Goal: Information Seeking & Learning: Find specific fact

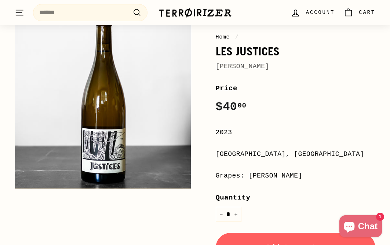
scroll to position [81, 0]
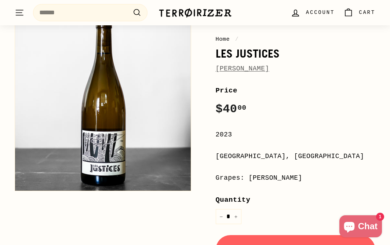
click at [227, 160] on div "[GEOGRAPHIC_DATA], [GEOGRAPHIC_DATA]" at bounding box center [296, 156] width 160 height 11
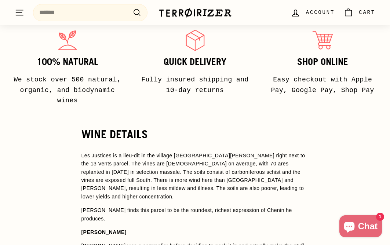
scroll to position [529, 0]
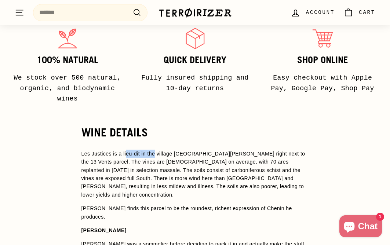
drag, startPoint x: 128, startPoint y: 150, endPoint x: 158, endPoint y: 152, distance: 29.4
click at [158, 152] on p "Les Justices is a lieu-dit in the village [GEOGRAPHIC_DATA][PERSON_NAME] right …" at bounding box center [194, 174] width 227 height 49
drag, startPoint x: 158, startPoint y: 152, endPoint x: 172, endPoint y: 152, distance: 14.7
click at [165, 152] on p "Les Justices is a lieu-dit in the village [GEOGRAPHIC_DATA][PERSON_NAME] right …" at bounding box center [194, 174] width 227 height 49
drag, startPoint x: 182, startPoint y: 153, endPoint x: 214, endPoint y: 153, distance: 32.3
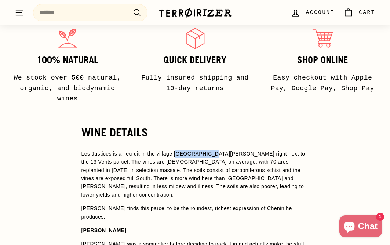
click at [214, 153] on p "Les Justices is a lieu-dit in the village [GEOGRAPHIC_DATA][PERSON_NAME] right …" at bounding box center [194, 174] width 227 height 49
drag, startPoint x: 177, startPoint y: 153, endPoint x: 234, endPoint y: 153, distance: 57.2
click at [234, 153] on p "Les Justices is a lieu-dit in the village [GEOGRAPHIC_DATA][PERSON_NAME] right …" at bounding box center [194, 174] width 227 height 49
copy p "[GEOGRAPHIC_DATA][PERSON_NAME]"
